Goal: Information Seeking & Learning: Learn about a topic

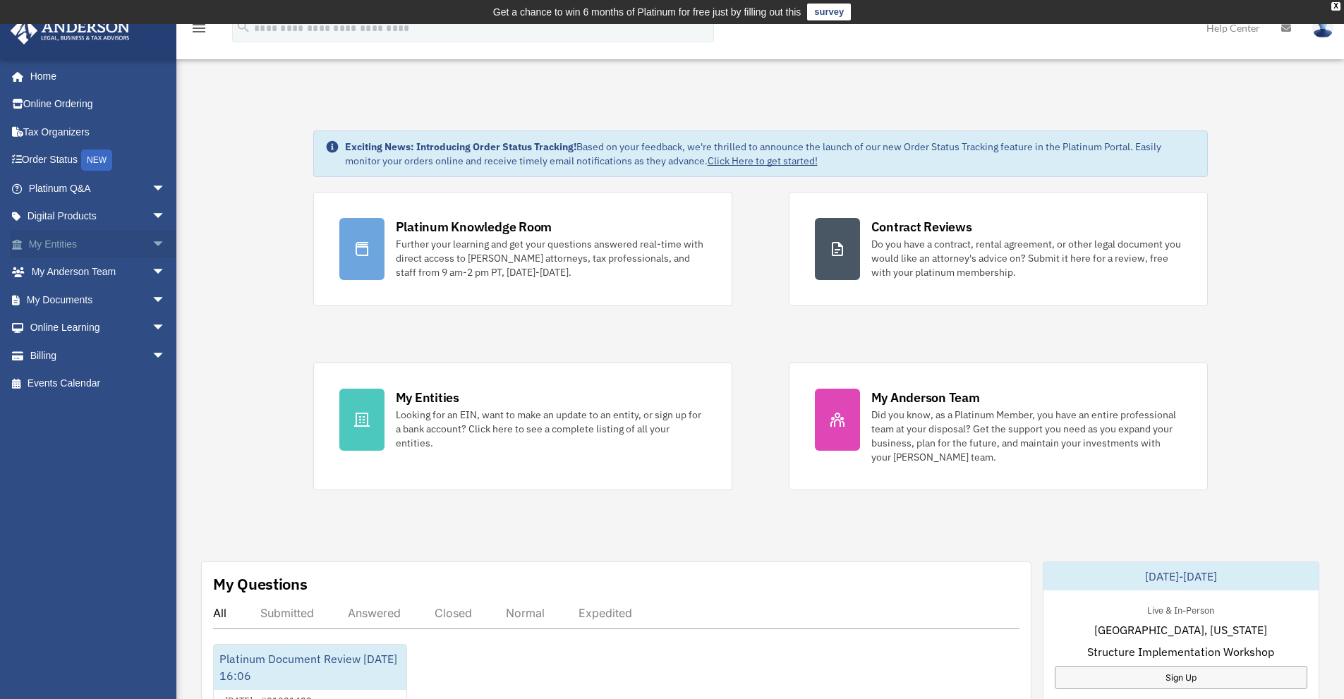
click at [152, 243] on span "arrow_drop_down" at bounding box center [166, 244] width 28 height 29
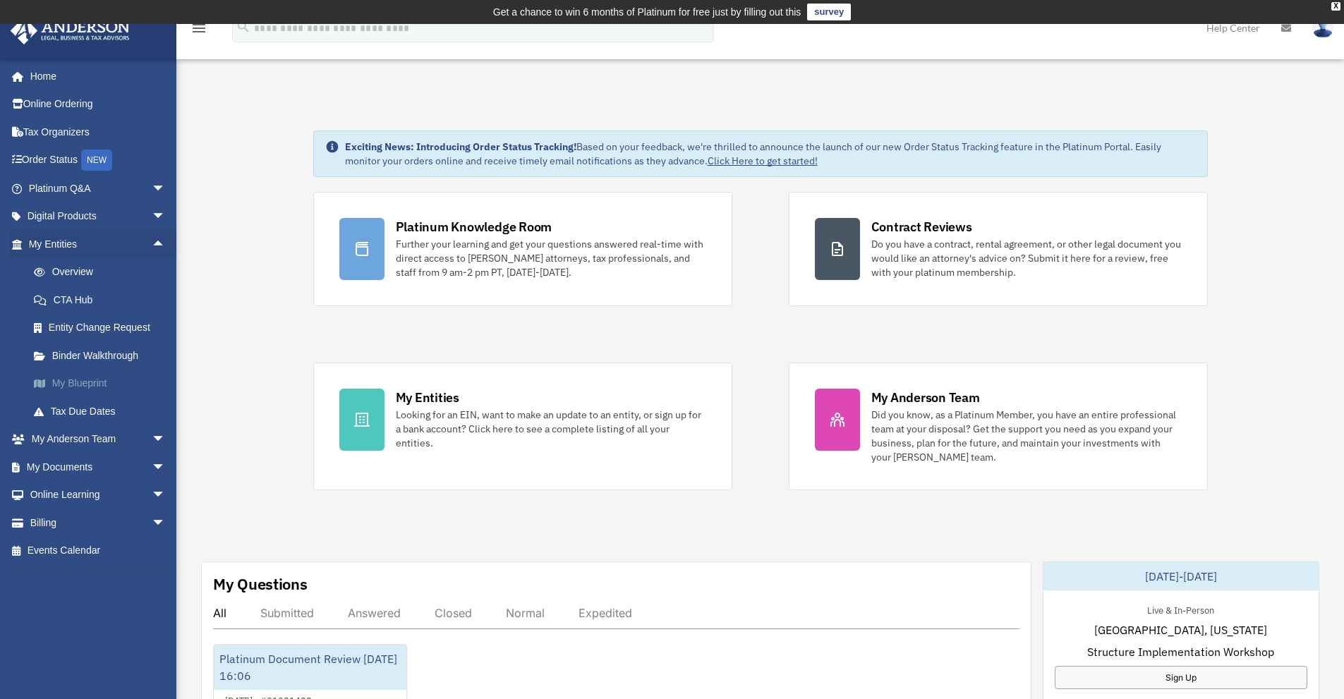
click at [79, 383] on link "My Blueprint" at bounding box center [103, 384] width 167 height 28
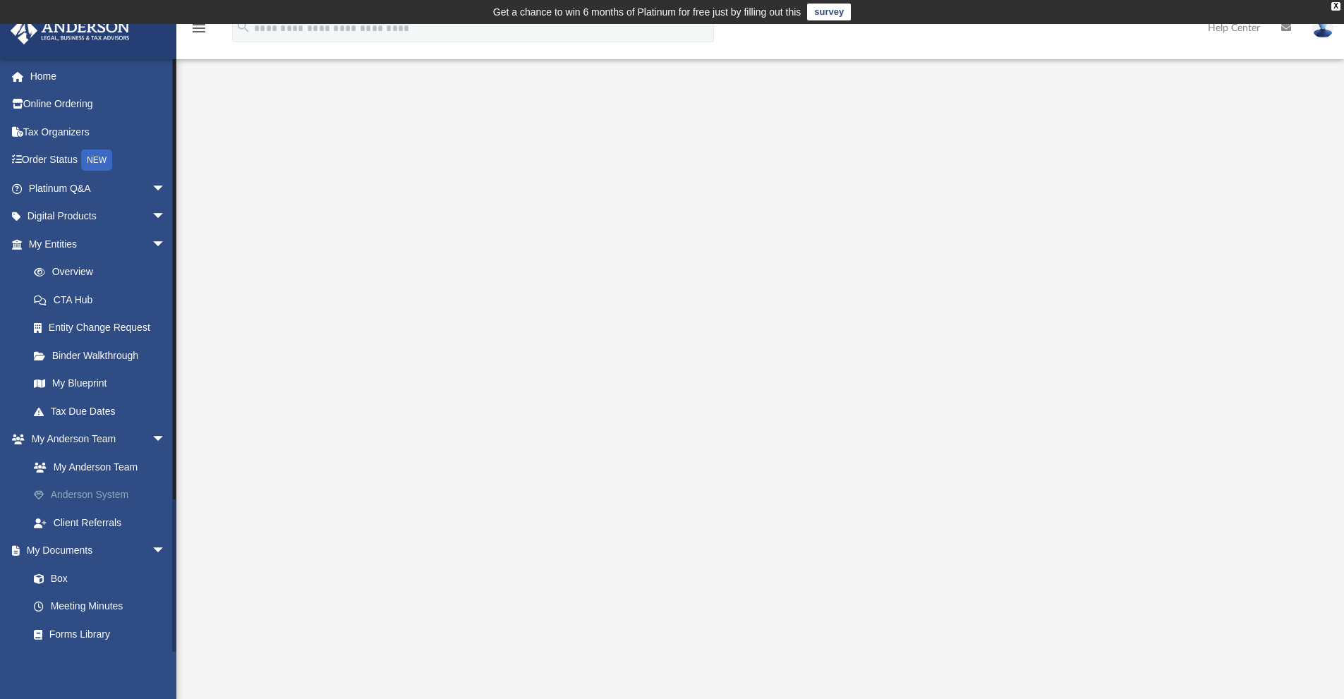
click at [107, 488] on link "Anderson System" at bounding box center [103, 495] width 167 height 28
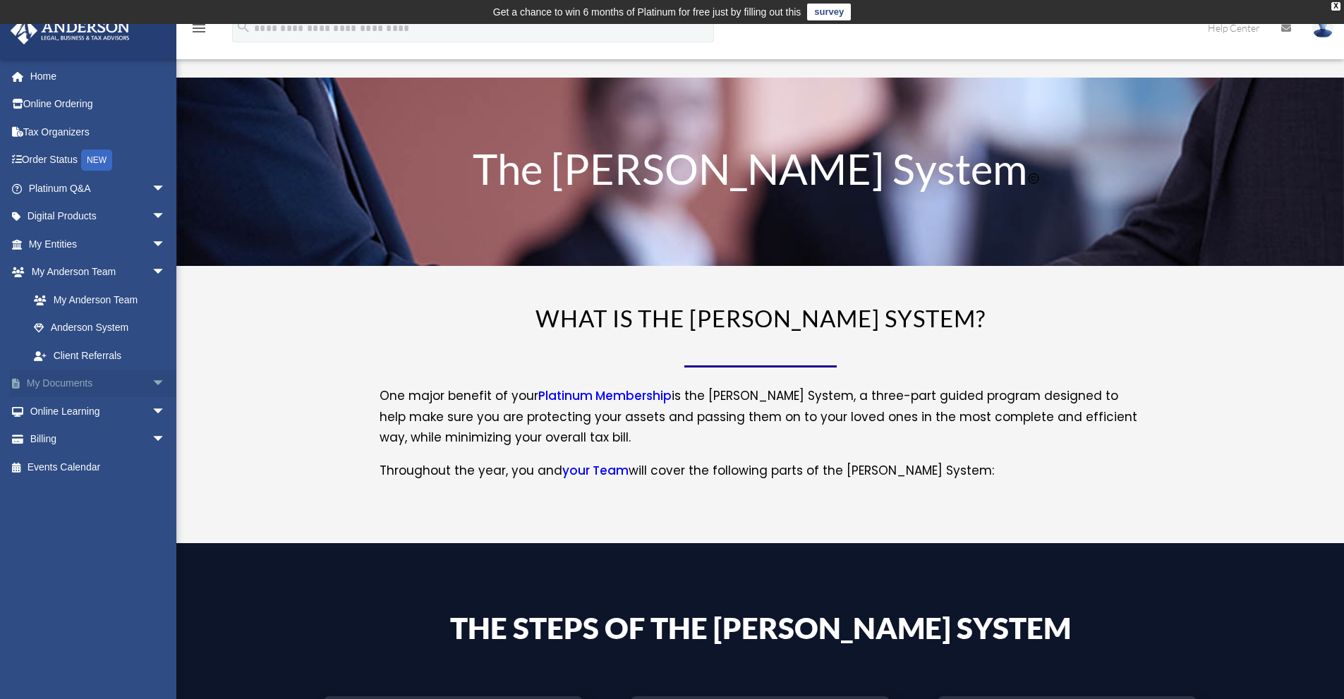
click at [120, 379] on link "My Documents arrow_drop_down" at bounding box center [98, 384] width 177 height 28
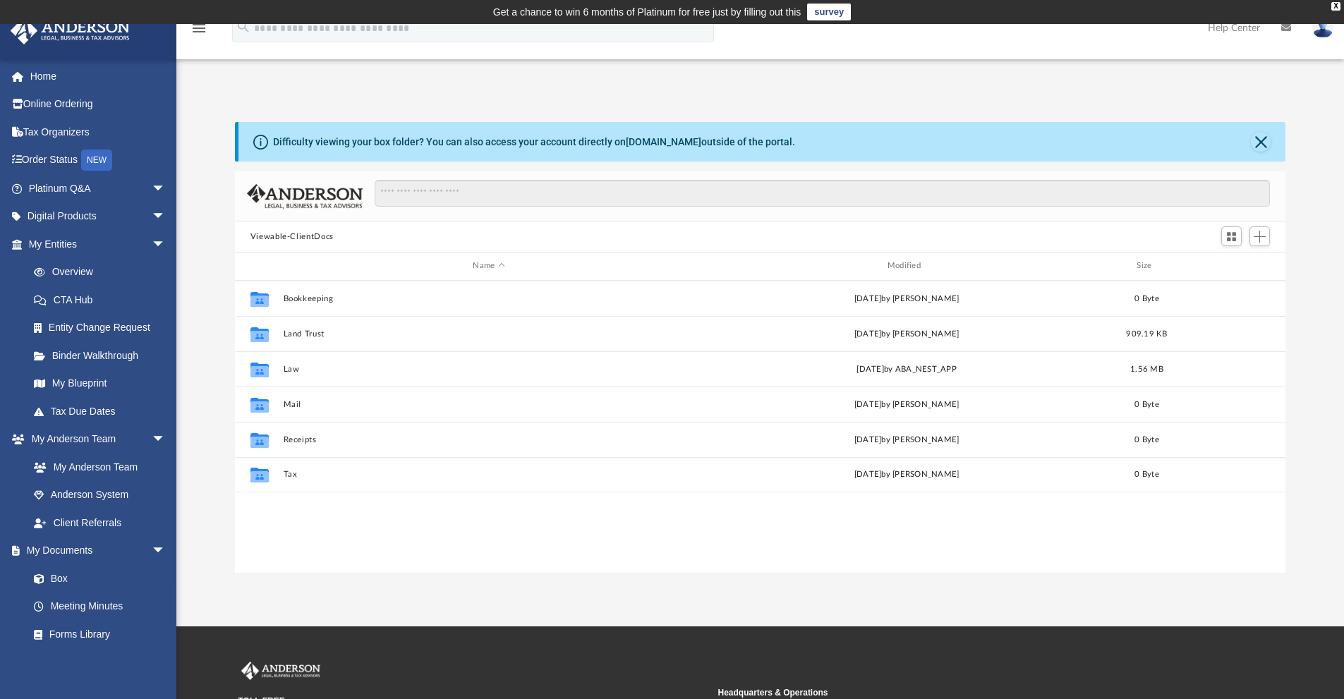
scroll to position [310, 1040]
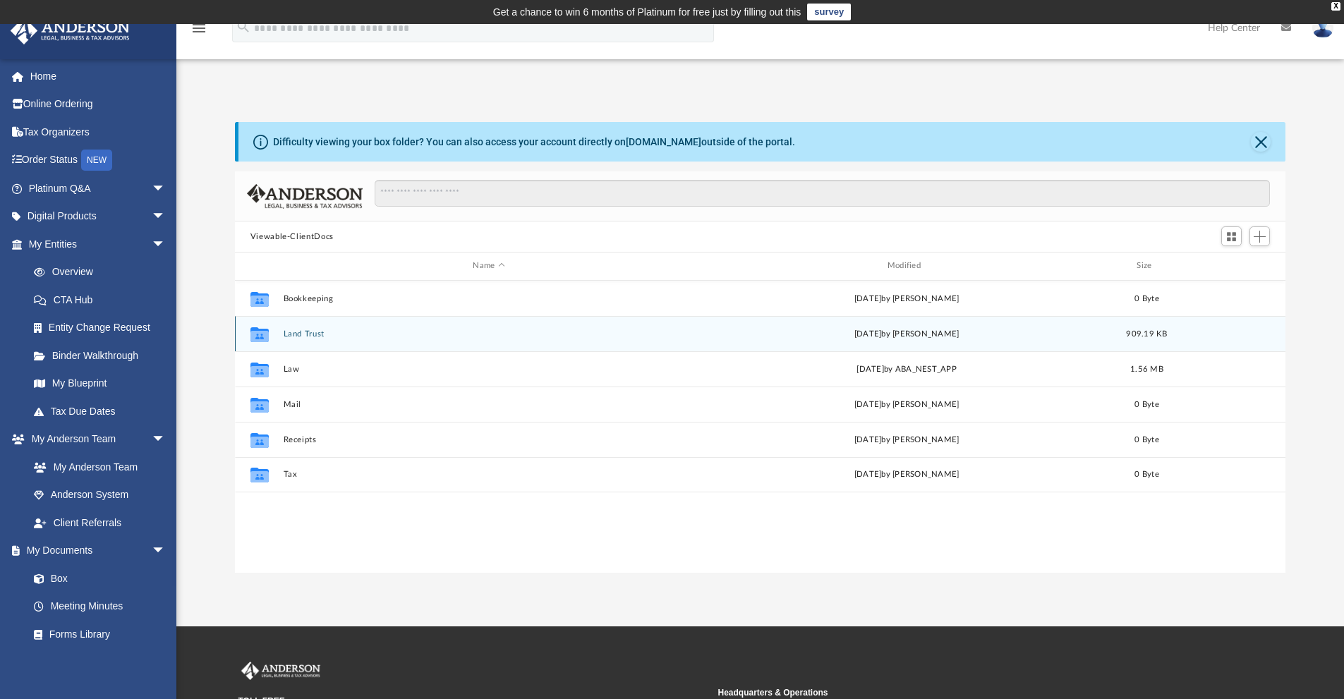
click at [302, 331] on button "Land Trust" at bounding box center [488, 334] width 411 height 9
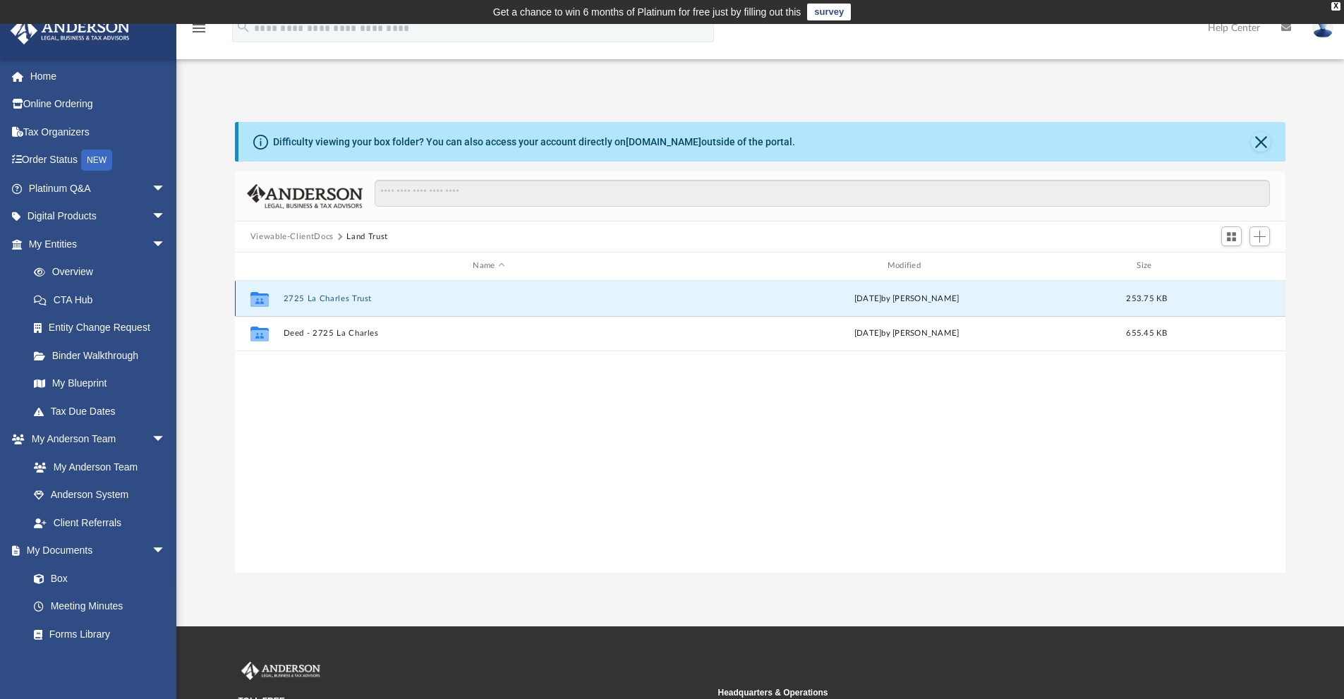
click at [313, 296] on button "2725 La Charles Trust" at bounding box center [488, 298] width 411 height 9
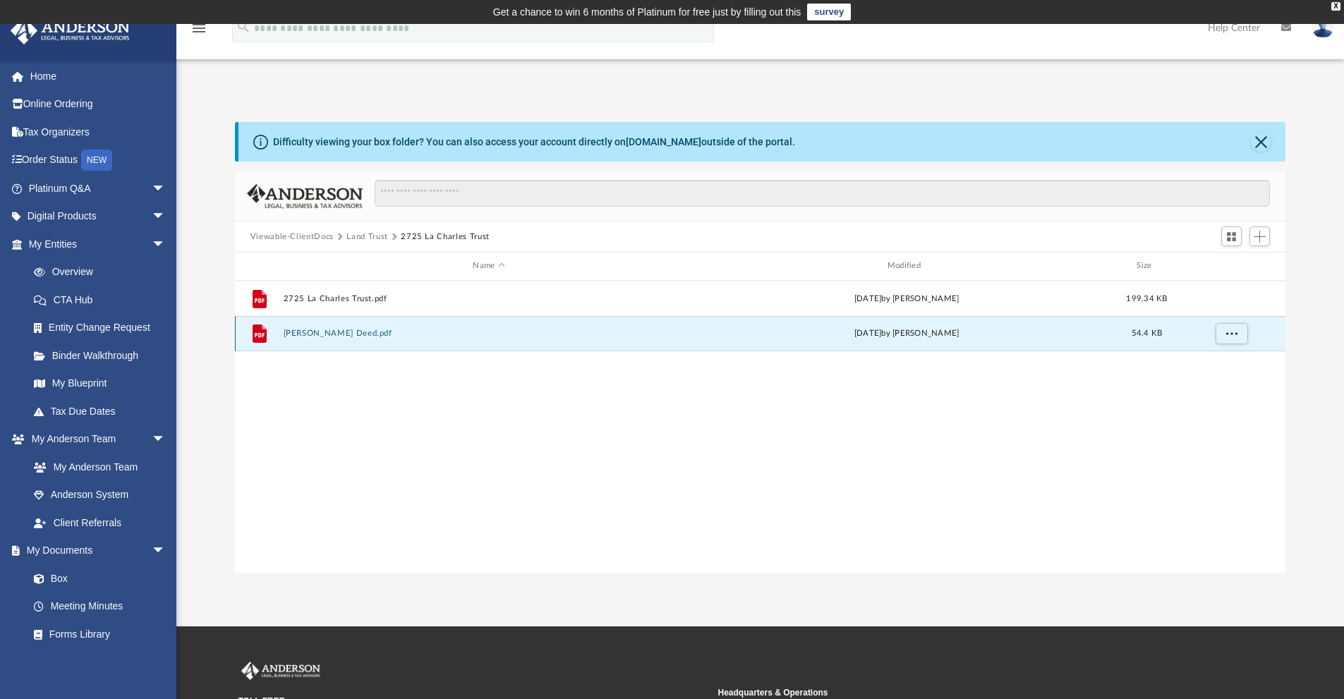
click at [302, 333] on button "La Charles Warranty Deed.pdf" at bounding box center [488, 333] width 411 height 9
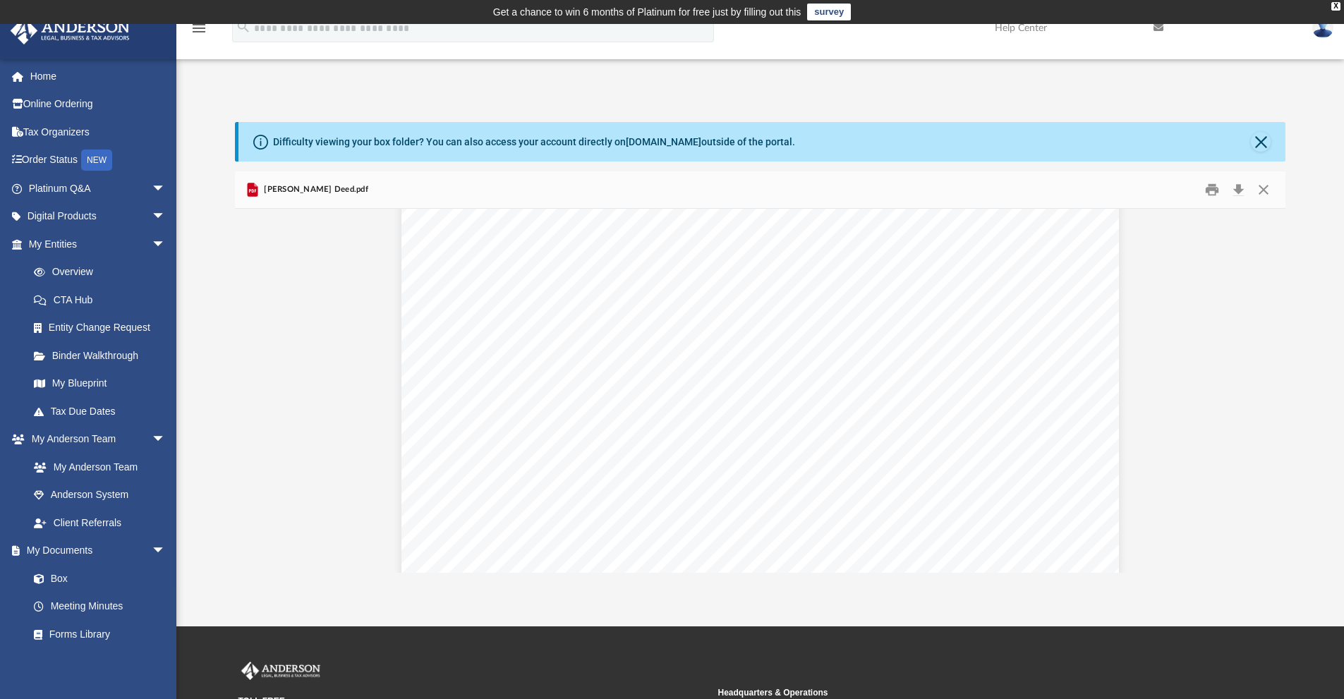
scroll to position [0, 0]
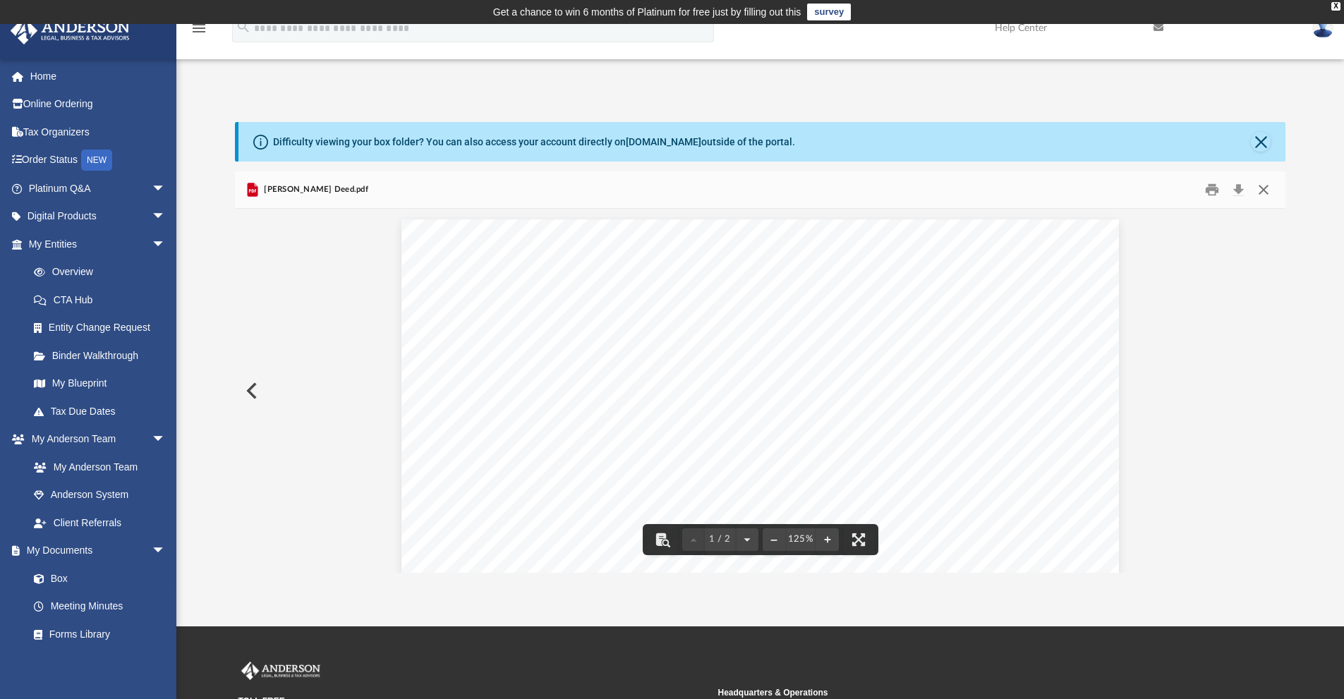
click at [1259, 188] on button "Close" at bounding box center [1263, 190] width 25 height 22
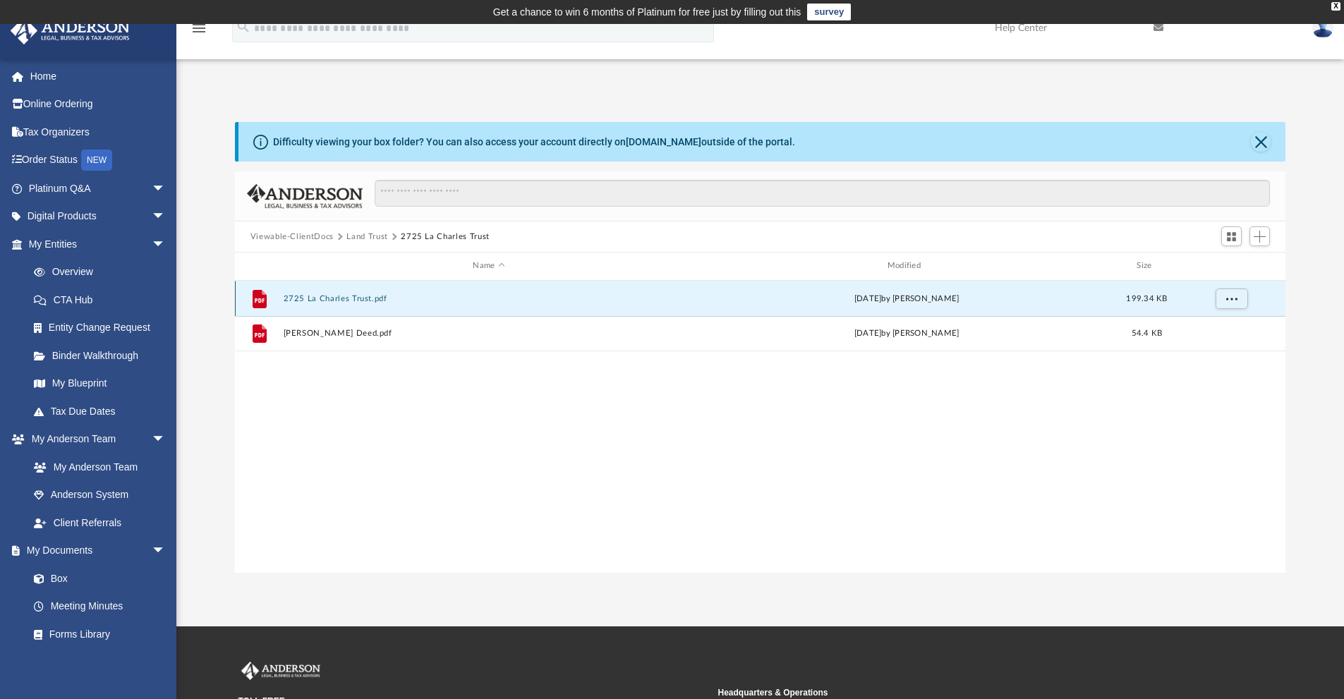
click at [308, 299] on button "2725 La Charles Trust.pdf" at bounding box center [488, 298] width 411 height 9
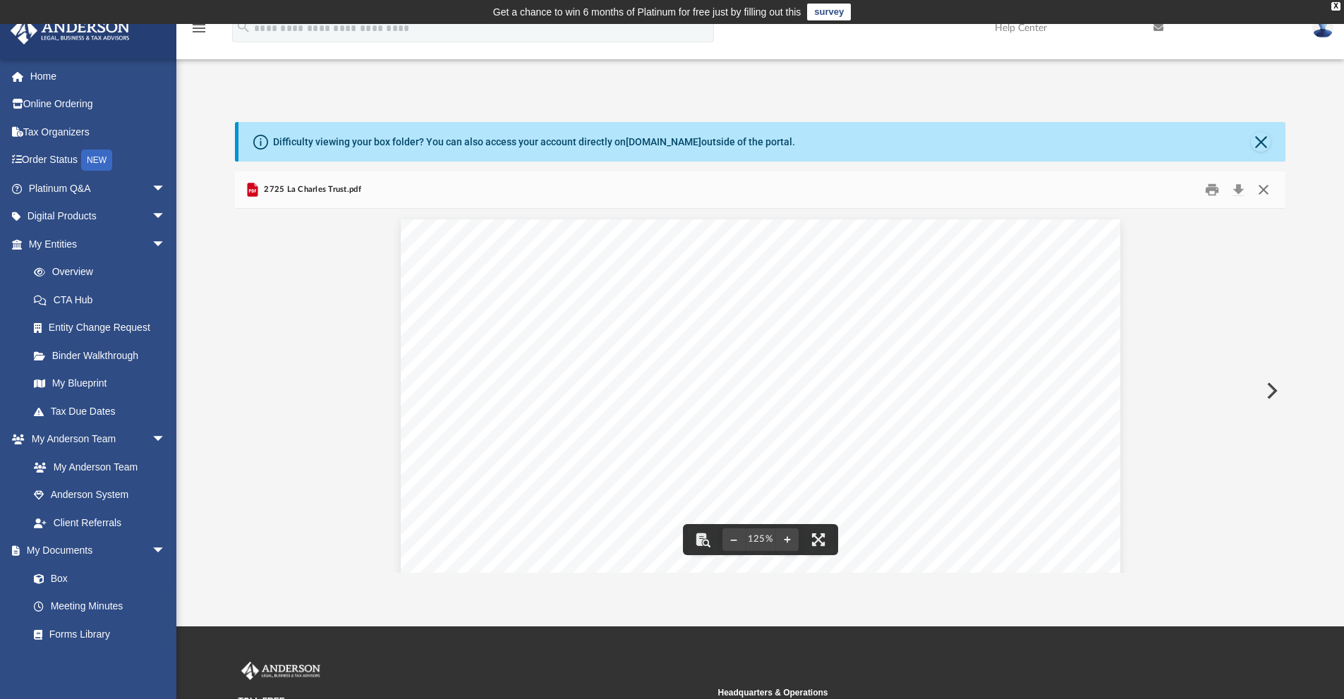
click at [1263, 188] on button "Close" at bounding box center [1263, 190] width 25 height 22
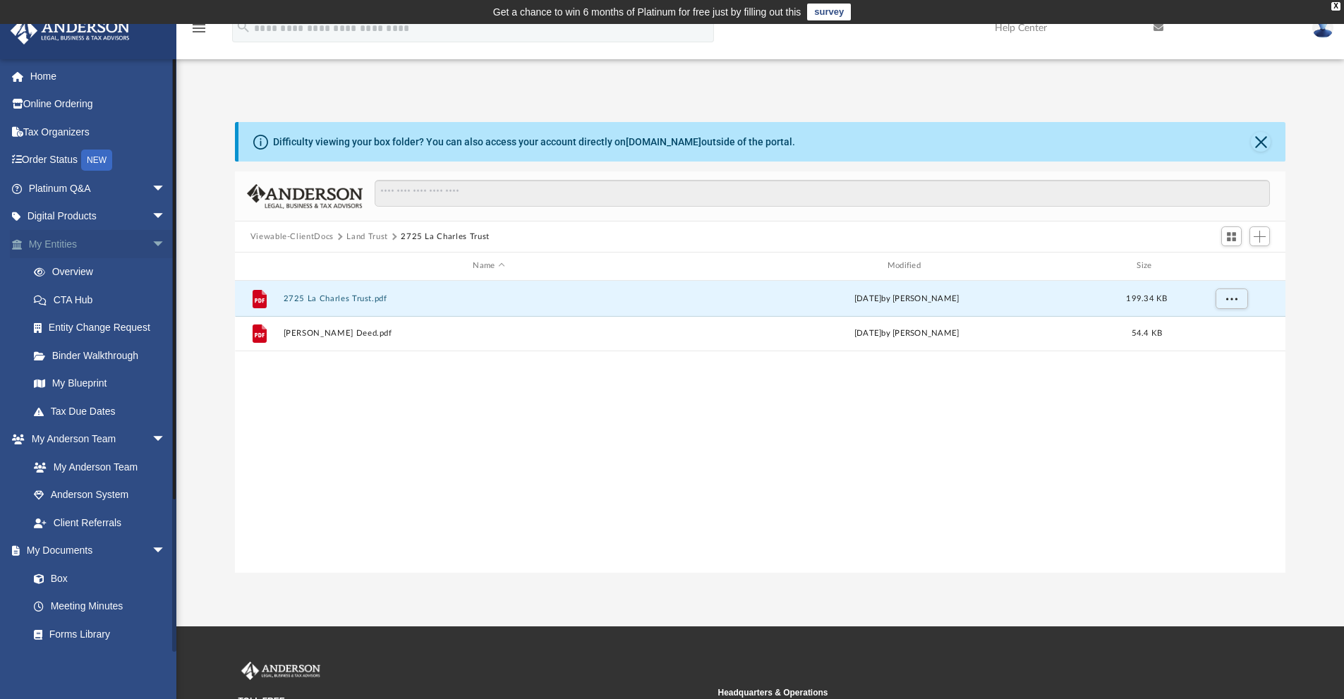
click at [152, 238] on span "arrow_drop_down" at bounding box center [166, 244] width 28 height 29
click at [152, 272] on span "arrow_drop_down" at bounding box center [166, 272] width 28 height 29
click at [152, 296] on span "arrow_drop_down" at bounding box center [166, 300] width 28 height 29
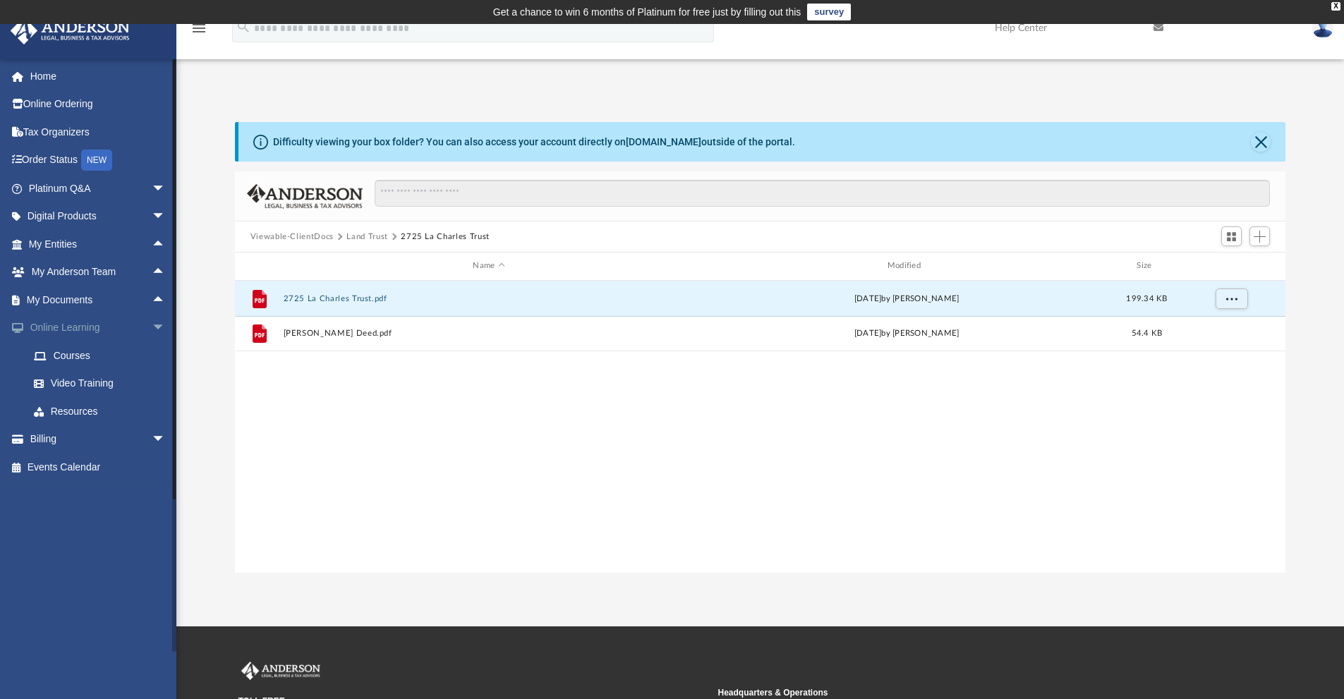
click at [152, 323] on span "arrow_drop_down" at bounding box center [166, 328] width 28 height 29
click at [152, 241] on span "arrow_drop_up" at bounding box center [166, 244] width 28 height 29
click at [152, 241] on span "arrow_drop_down" at bounding box center [166, 244] width 28 height 29
click at [152, 298] on span "arrow_drop_up" at bounding box center [166, 300] width 28 height 29
click at [152, 298] on span "arrow_drop_down" at bounding box center [166, 300] width 28 height 29
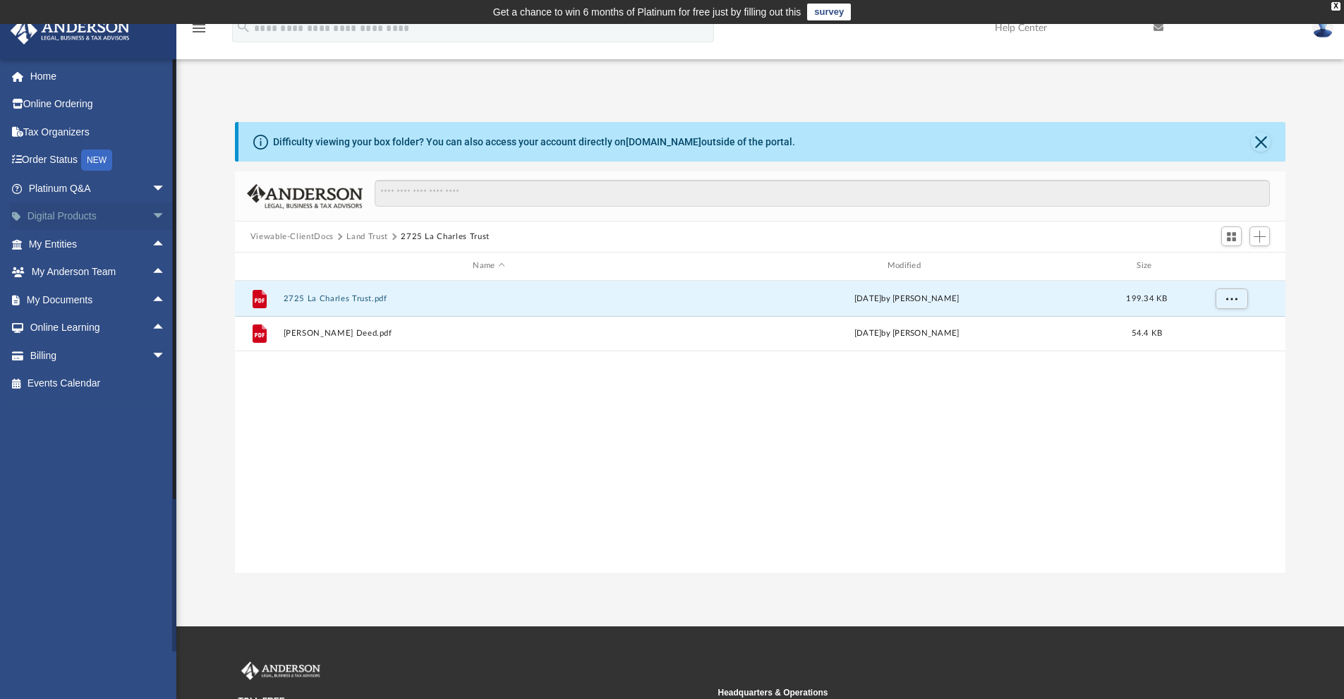
click at [152, 212] on span "arrow_drop_down" at bounding box center [166, 217] width 28 height 29
click at [152, 433] on span "arrow_drop_up" at bounding box center [166, 439] width 28 height 29
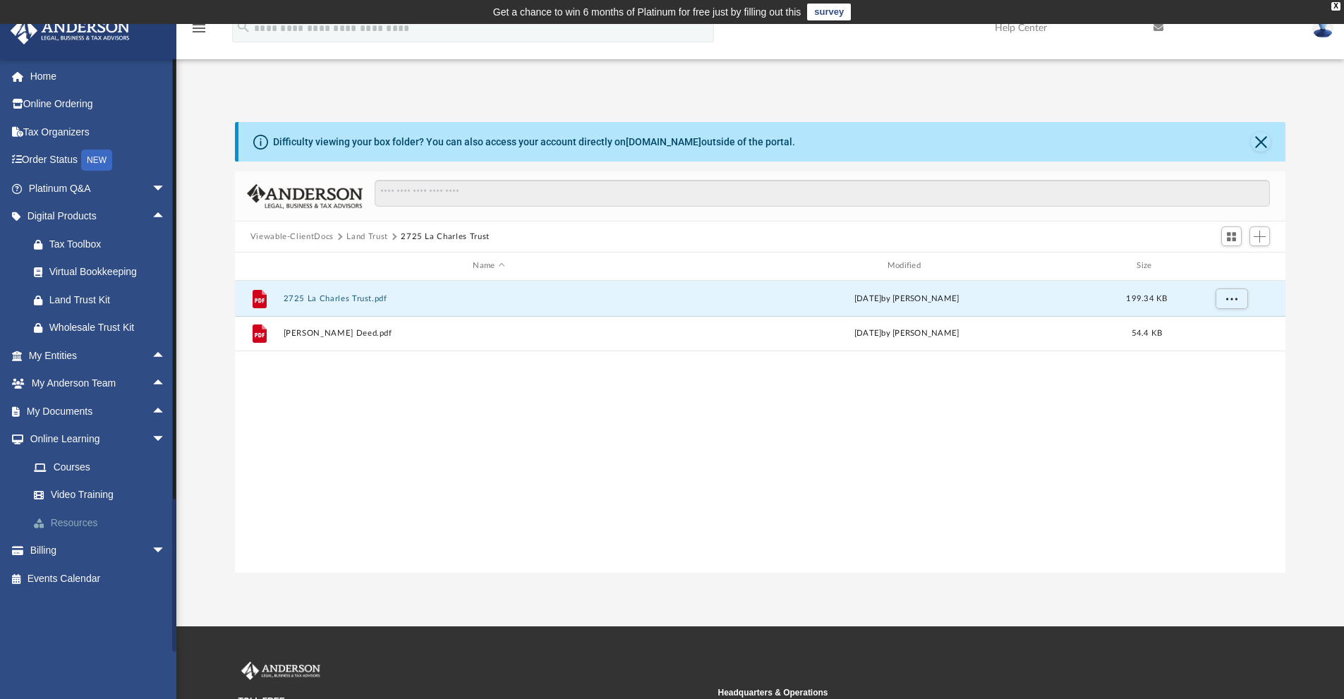
click at [75, 521] on link "Resources" at bounding box center [103, 523] width 167 height 28
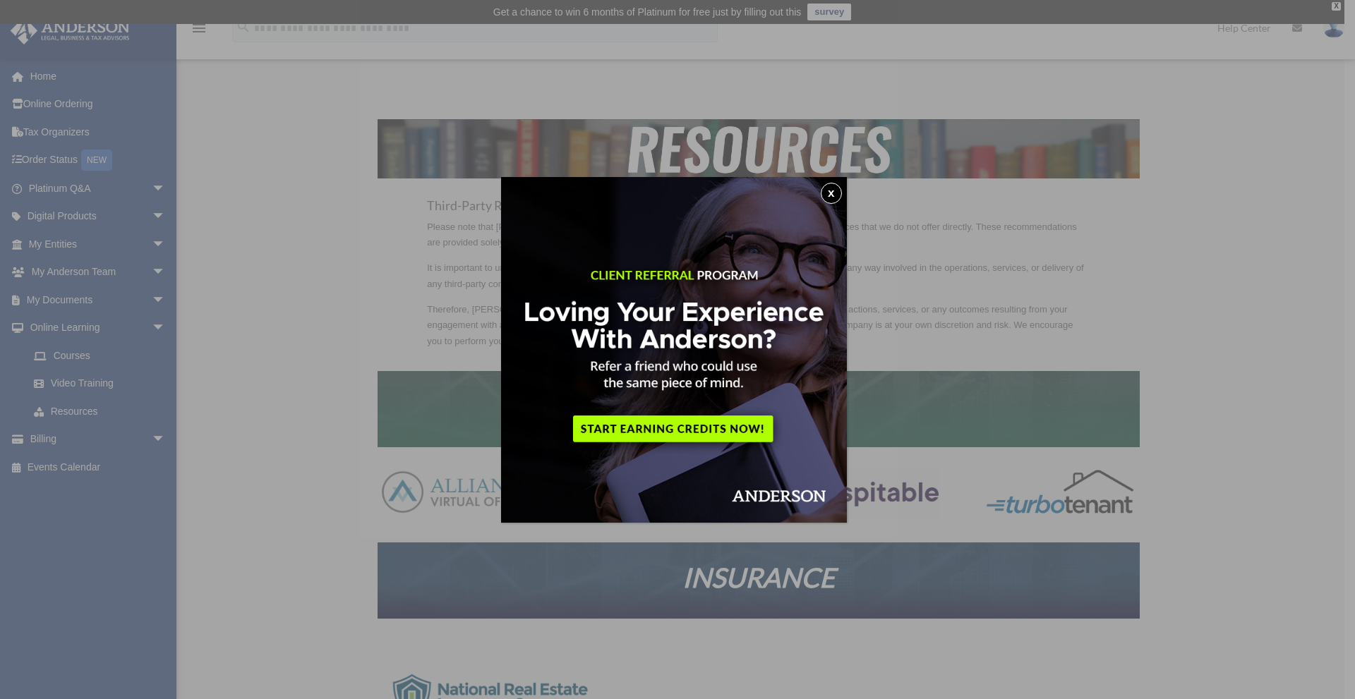
click at [837, 191] on button "x" at bounding box center [831, 193] width 21 height 21
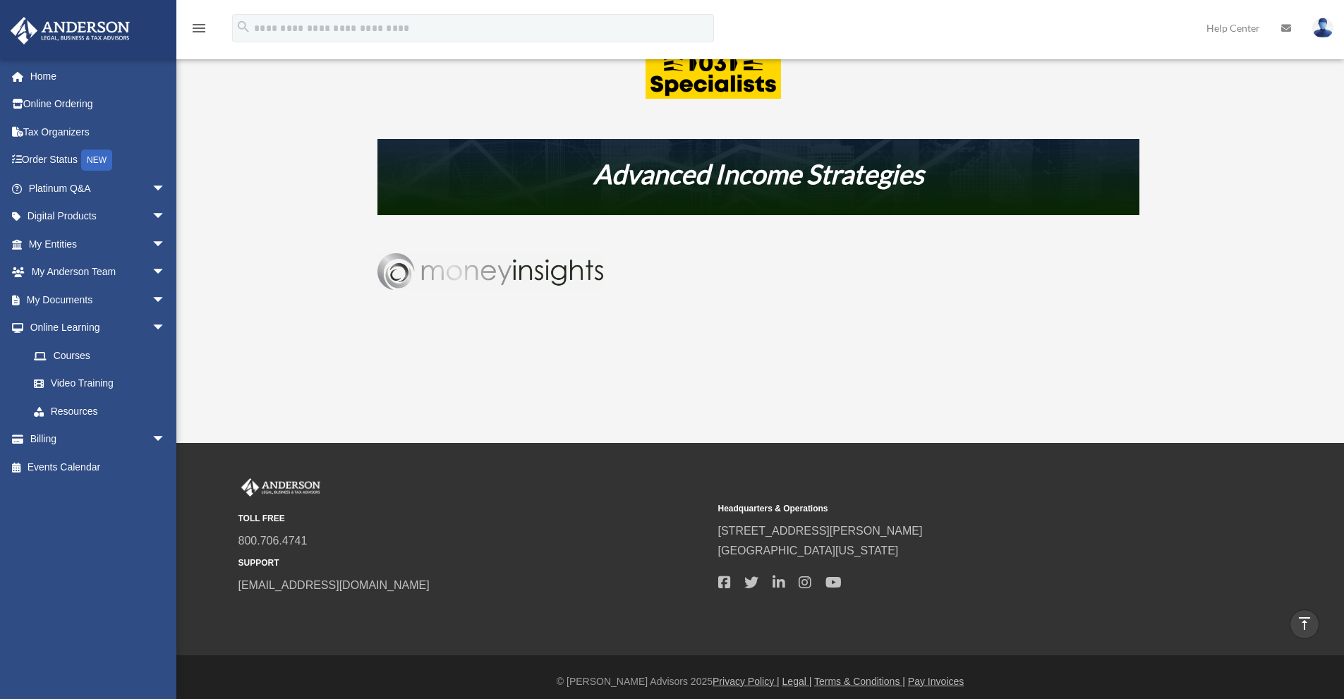
scroll to position [864, 0]
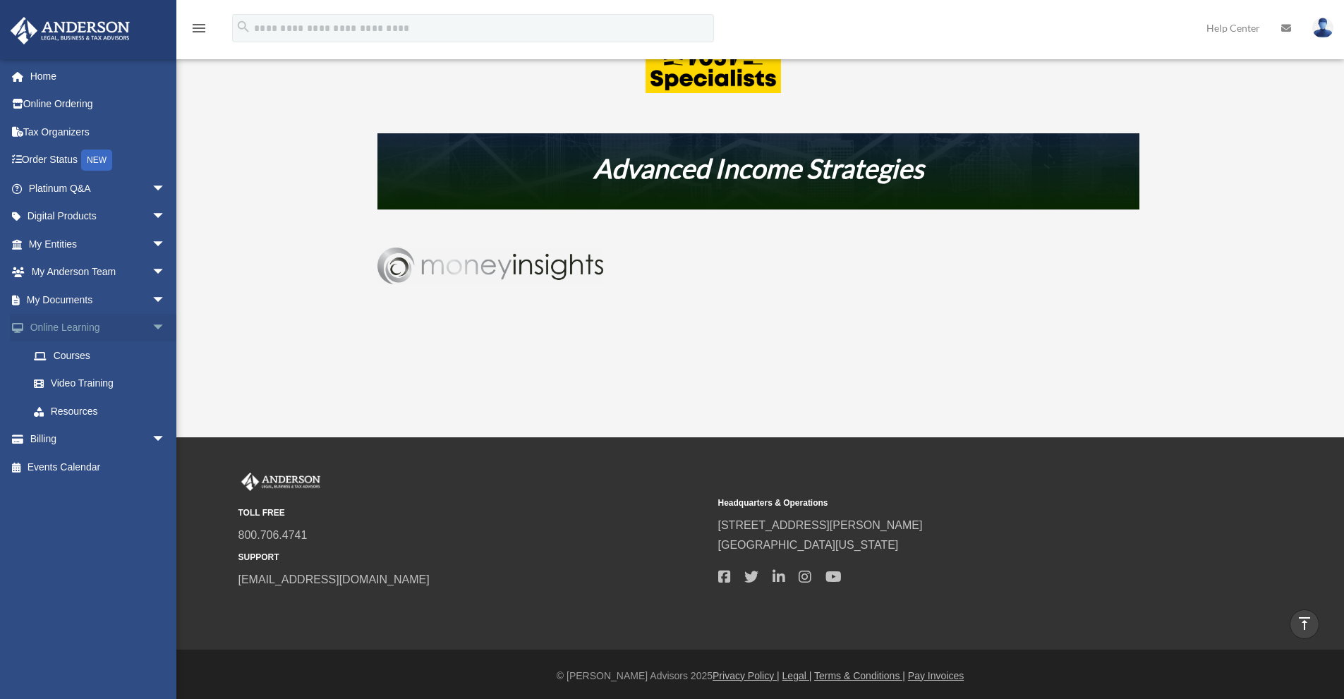
click at [74, 322] on link "Online Learning arrow_drop_down" at bounding box center [98, 328] width 177 height 28
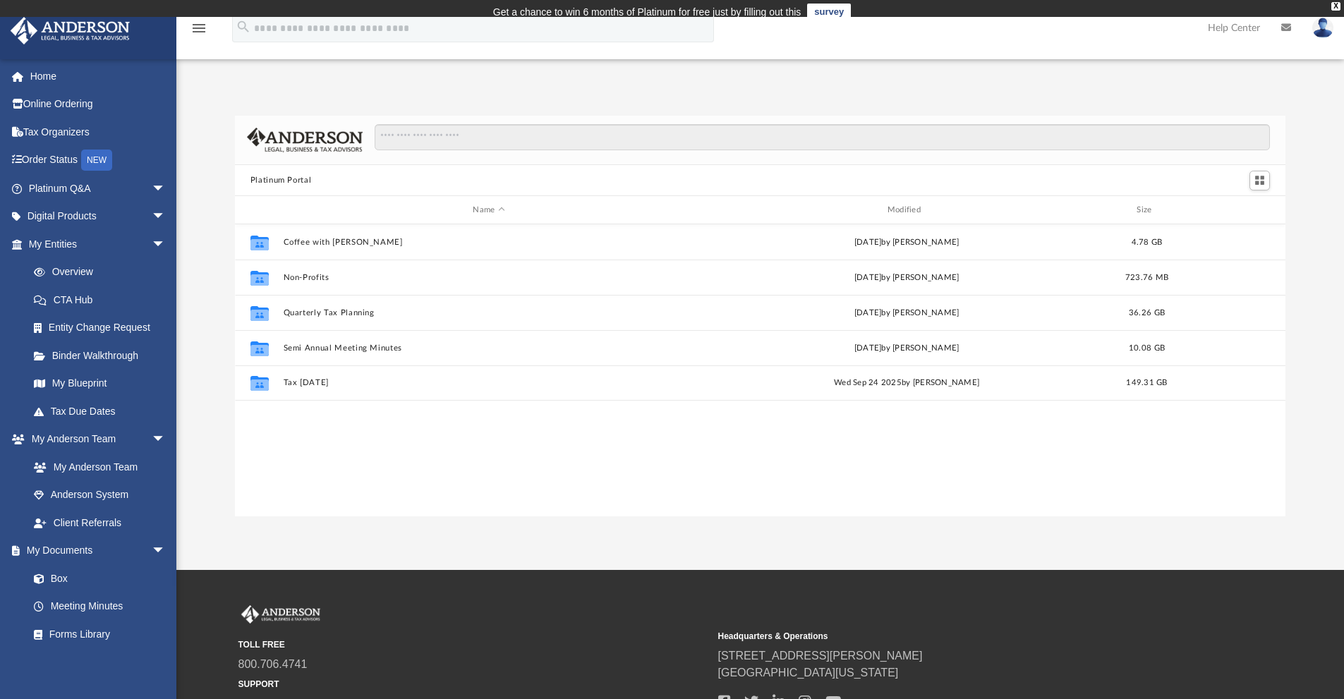
scroll to position [310, 1040]
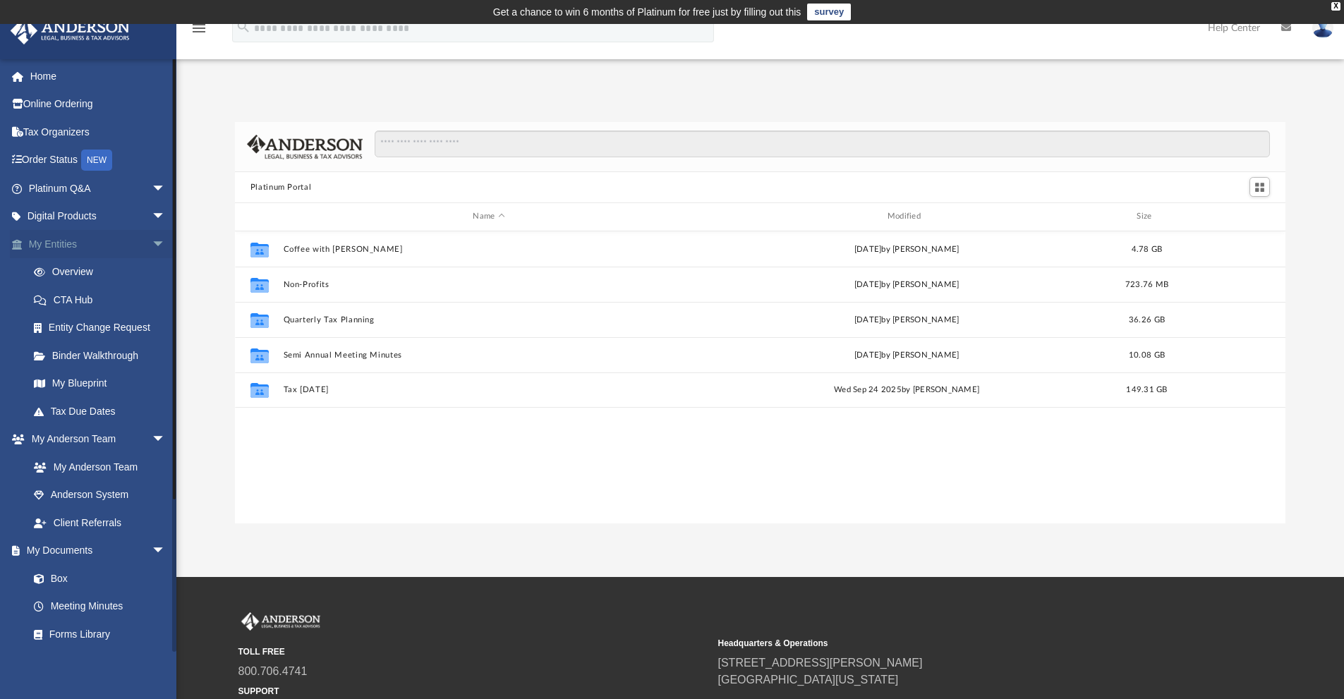
click at [152, 236] on span "arrow_drop_down" at bounding box center [166, 244] width 28 height 29
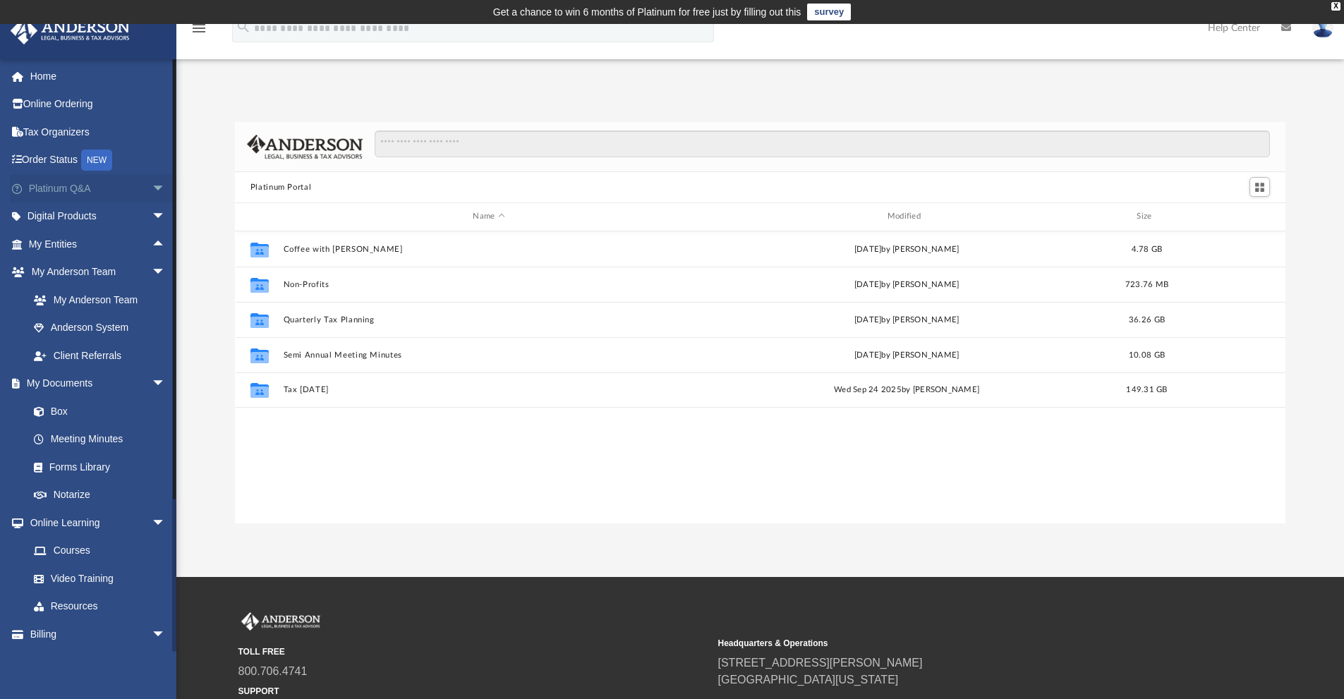
click at [152, 184] on span "arrow_drop_down" at bounding box center [166, 188] width 28 height 29
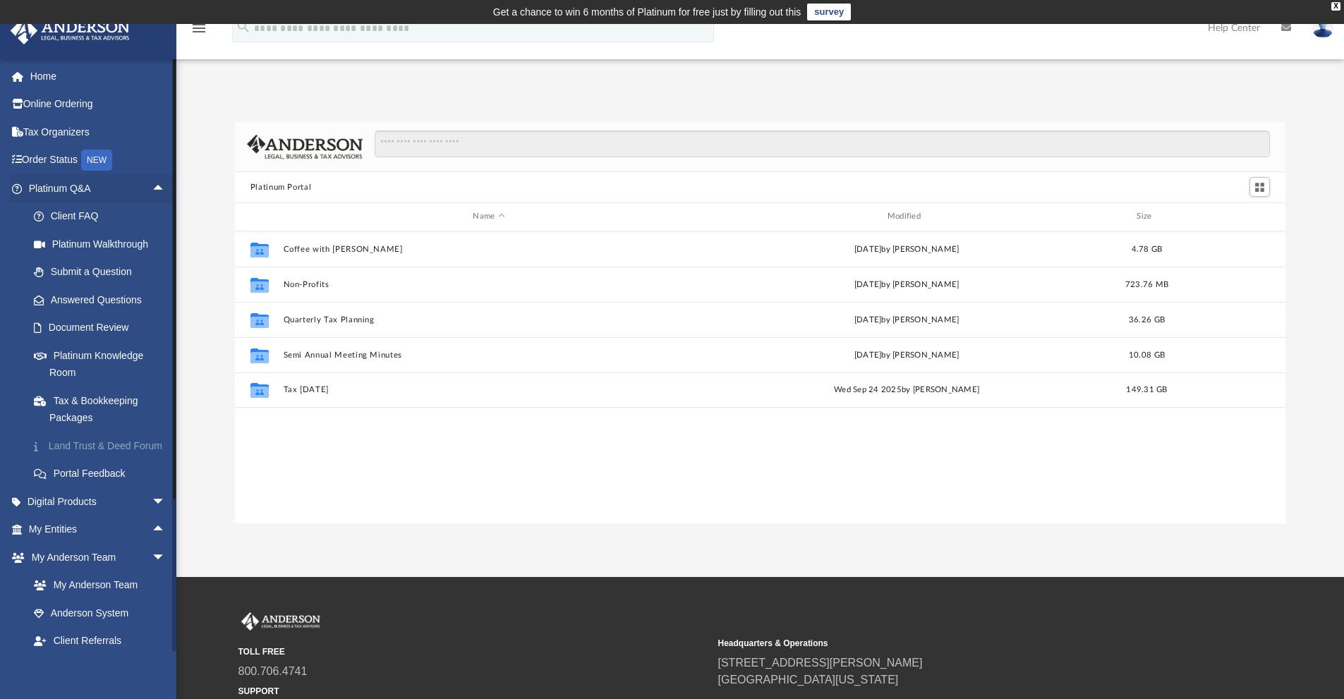
click at [92, 445] on link "Land Trust & Deed Forum" at bounding box center [103, 446] width 167 height 28
